Goal: Task Accomplishment & Management: Use online tool/utility

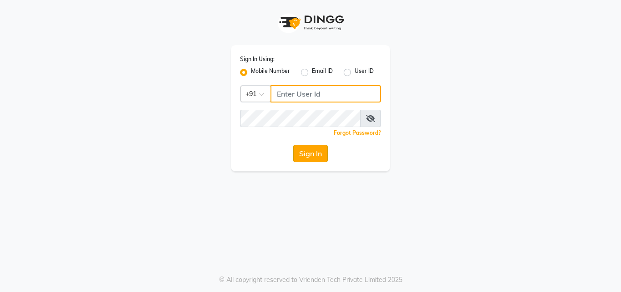
type input "9676070795"
click at [308, 152] on button "Sign In" at bounding box center [310, 153] width 35 height 17
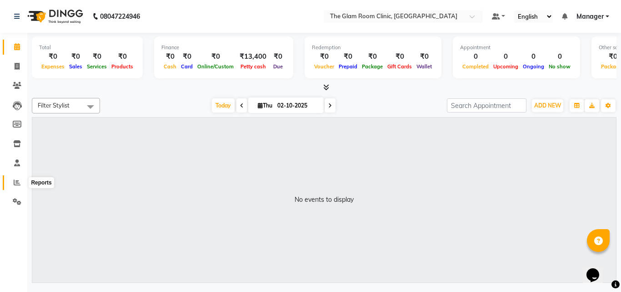
click at [18, 179] on icon at bounding box center [17, 182] width 7 height 7
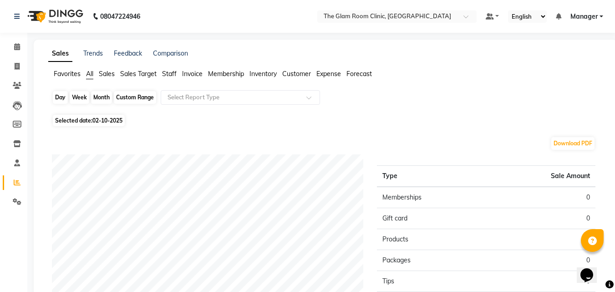
click at [62, 98] on div "Day" at bounding box center [60, 97] width 15 height 13
select select "10"
select select "2025"
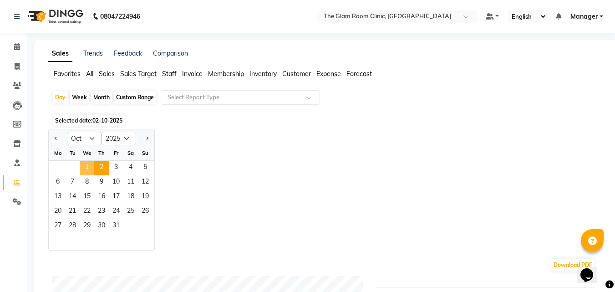
click at [86, 163] on span "1" at bounding box center [87, 168] width 15 height 15
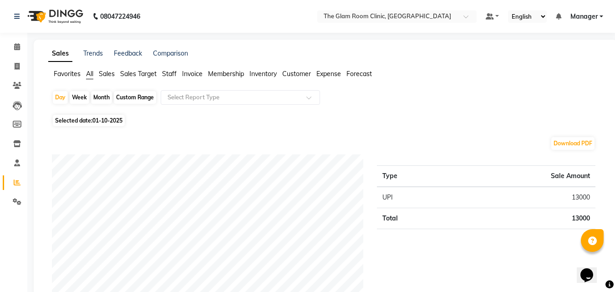
scroll to position [18, 0]
